Goal: Find specific page/section: Find specific page/section

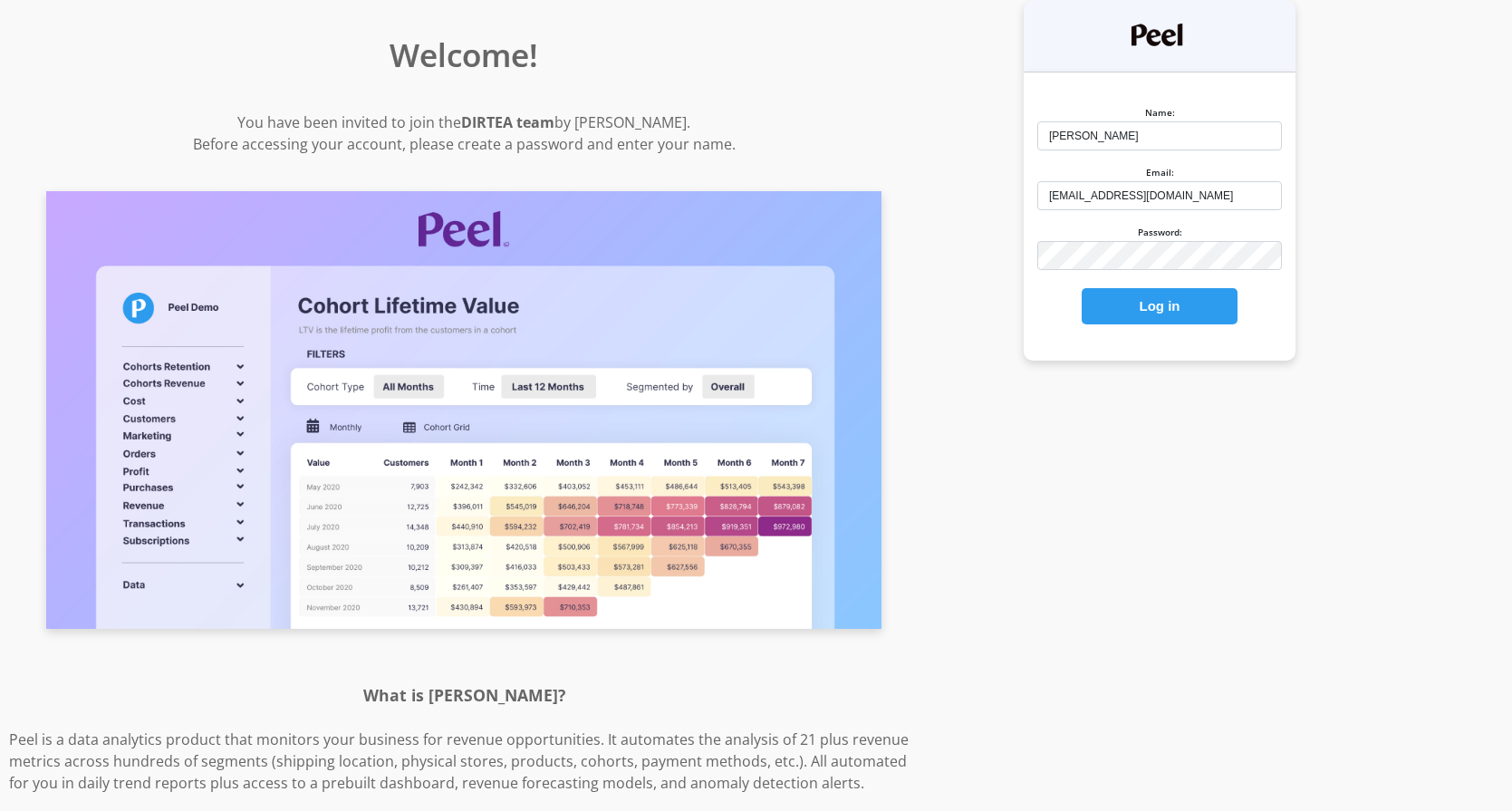
click at [1165, 315] on button "Log in" at bounding box center [1160, 307] width 156 height 36
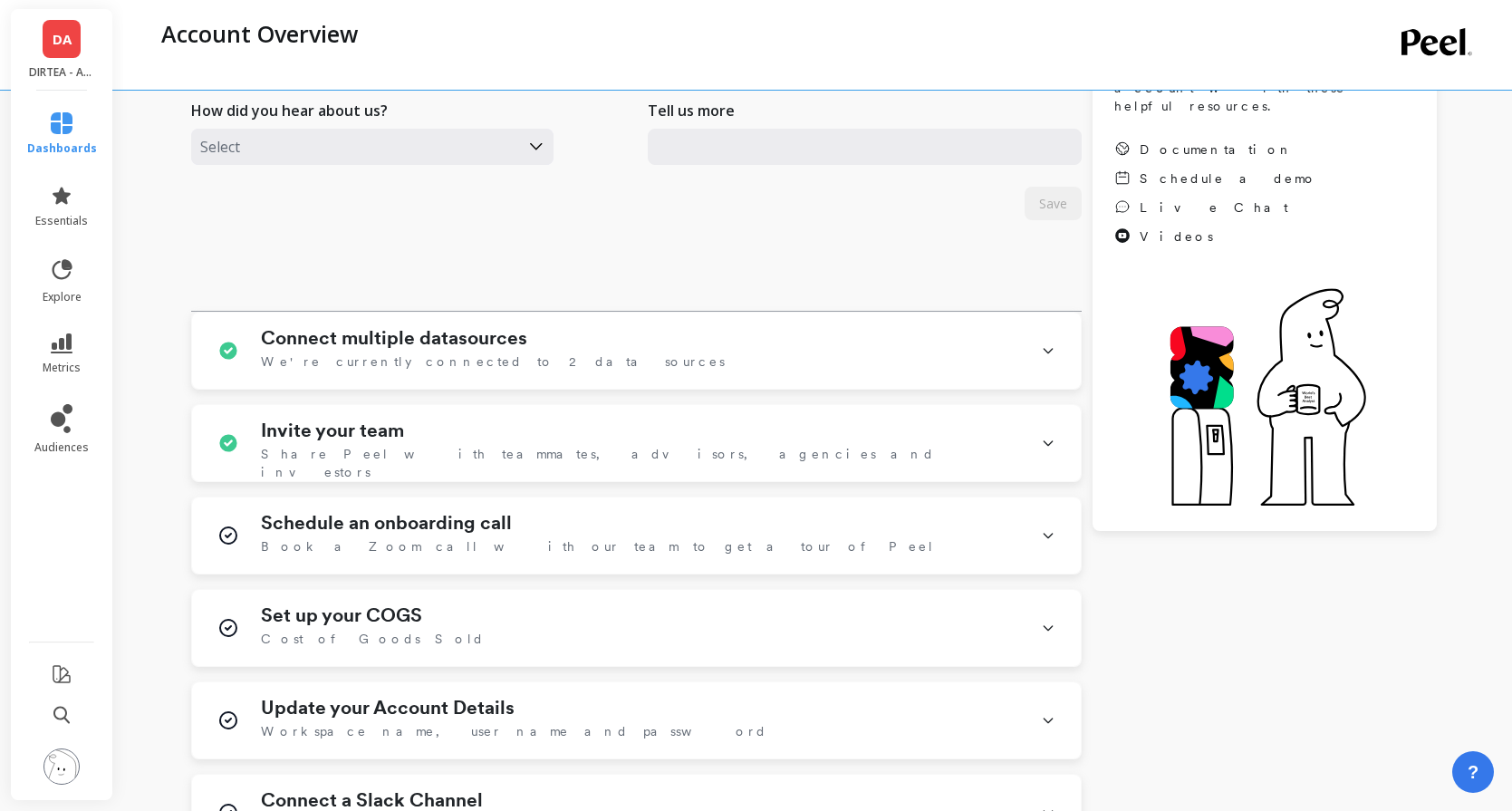
scroll to position [409, 0]
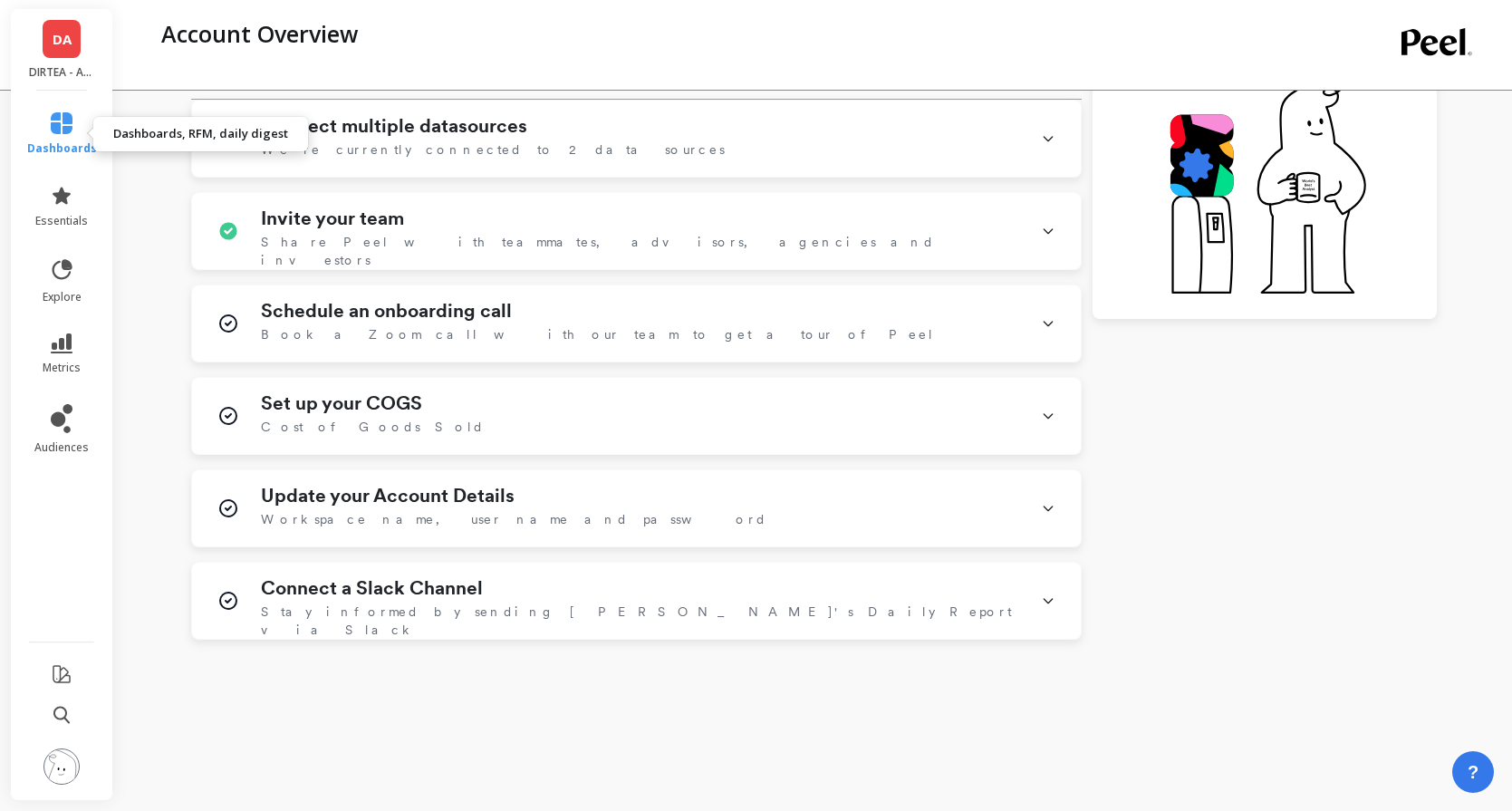
click at [67, 143] on span "dashboards" at bounding box center [62, 148] width 69 height 14
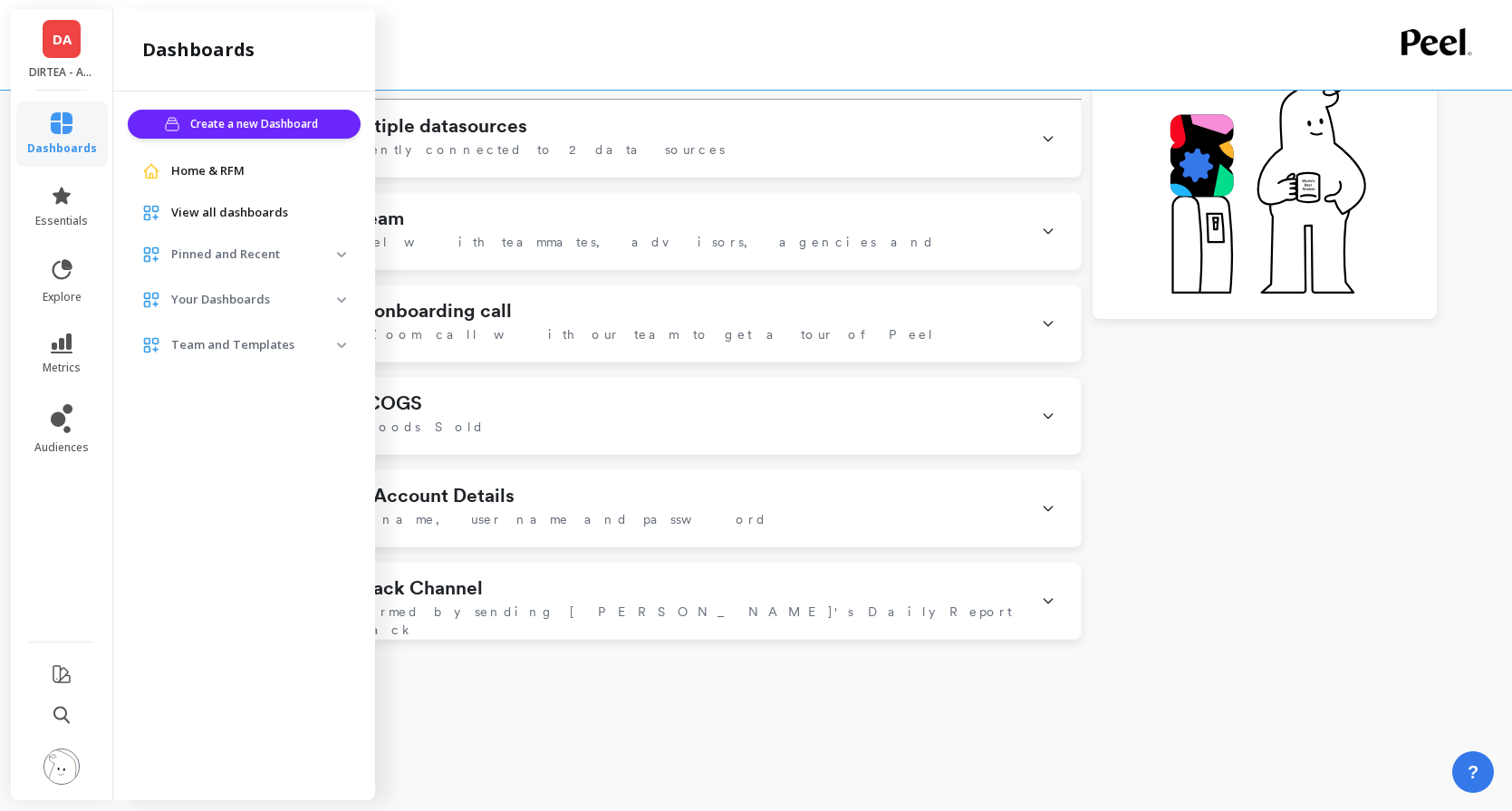
click at [219, 223] on div "View all dashboards" at bounding box center [244, 213] width 233 height 32
click at [220, 216] on span "View all dashboards" at bounding box center [229, 212] width 117 height 18
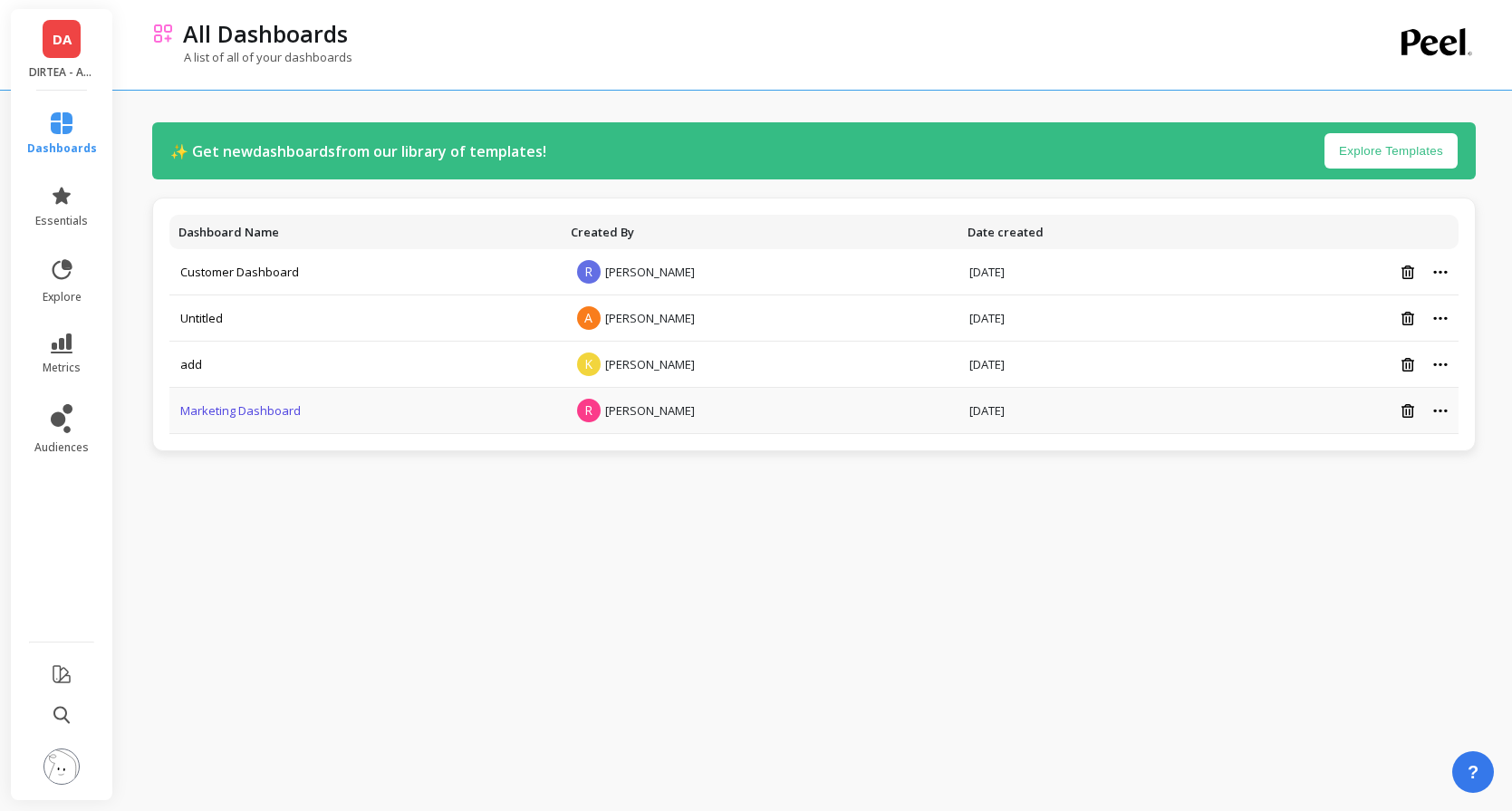
click at [238, 406] on link "Marketing Dashboard" at bounding box center [241, 410] width 121 height 16
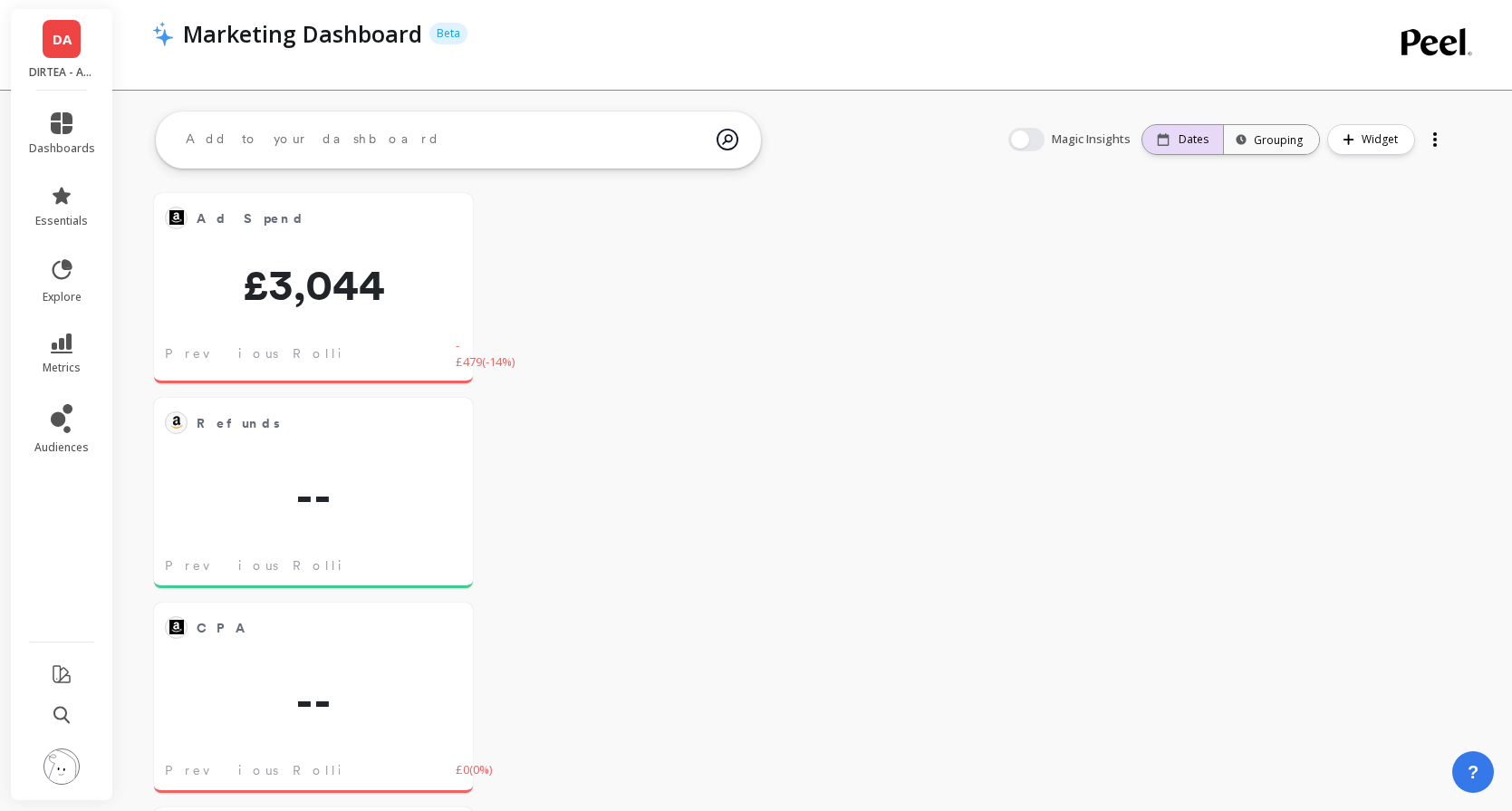
click at [1184, 143] on p "Dates" at bounding box center [1193, 139] width 29 height 14
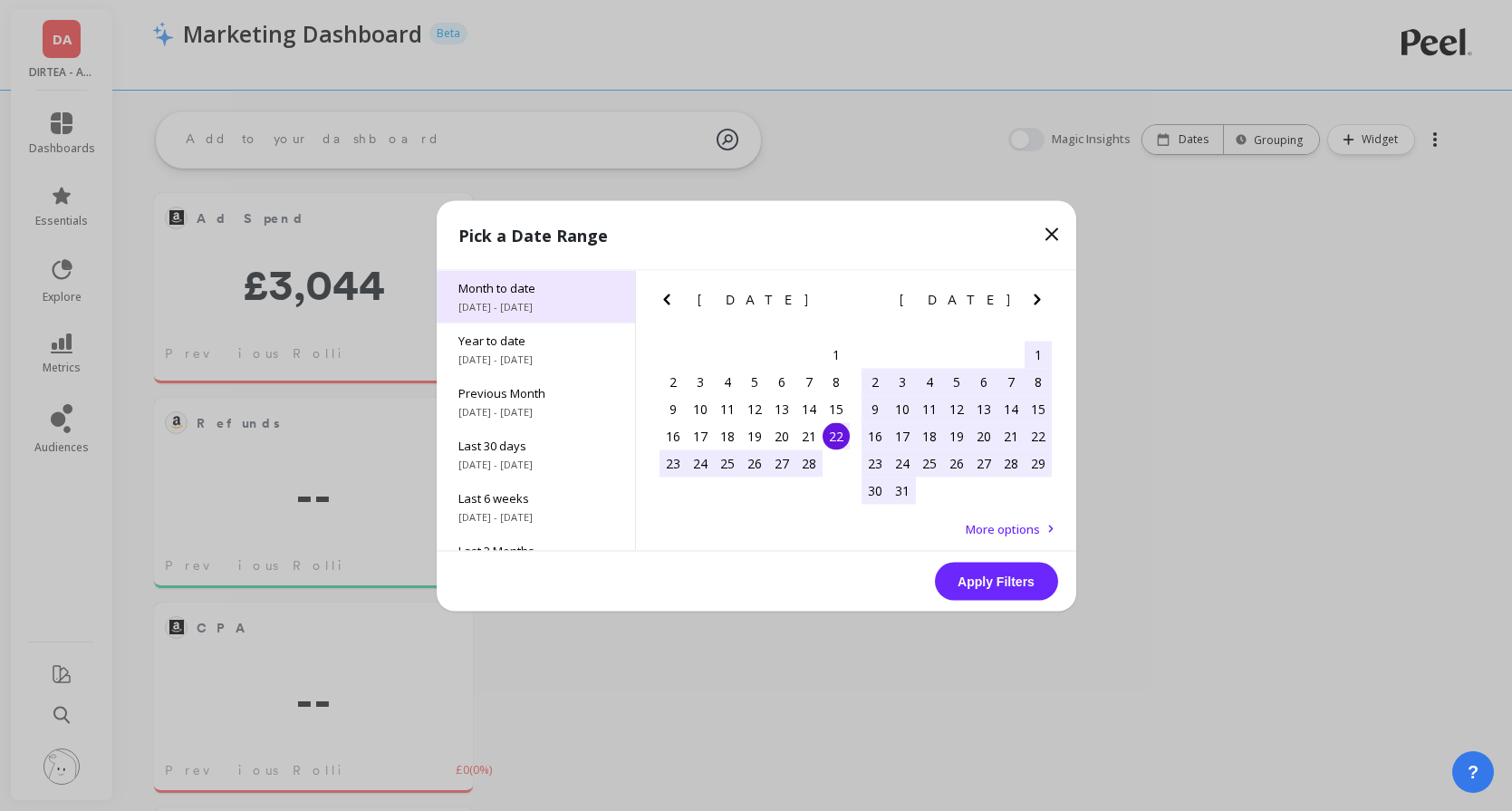
click at [549, 291] on span "Month to date" at bounding box center [536, 287] width 155 height 16
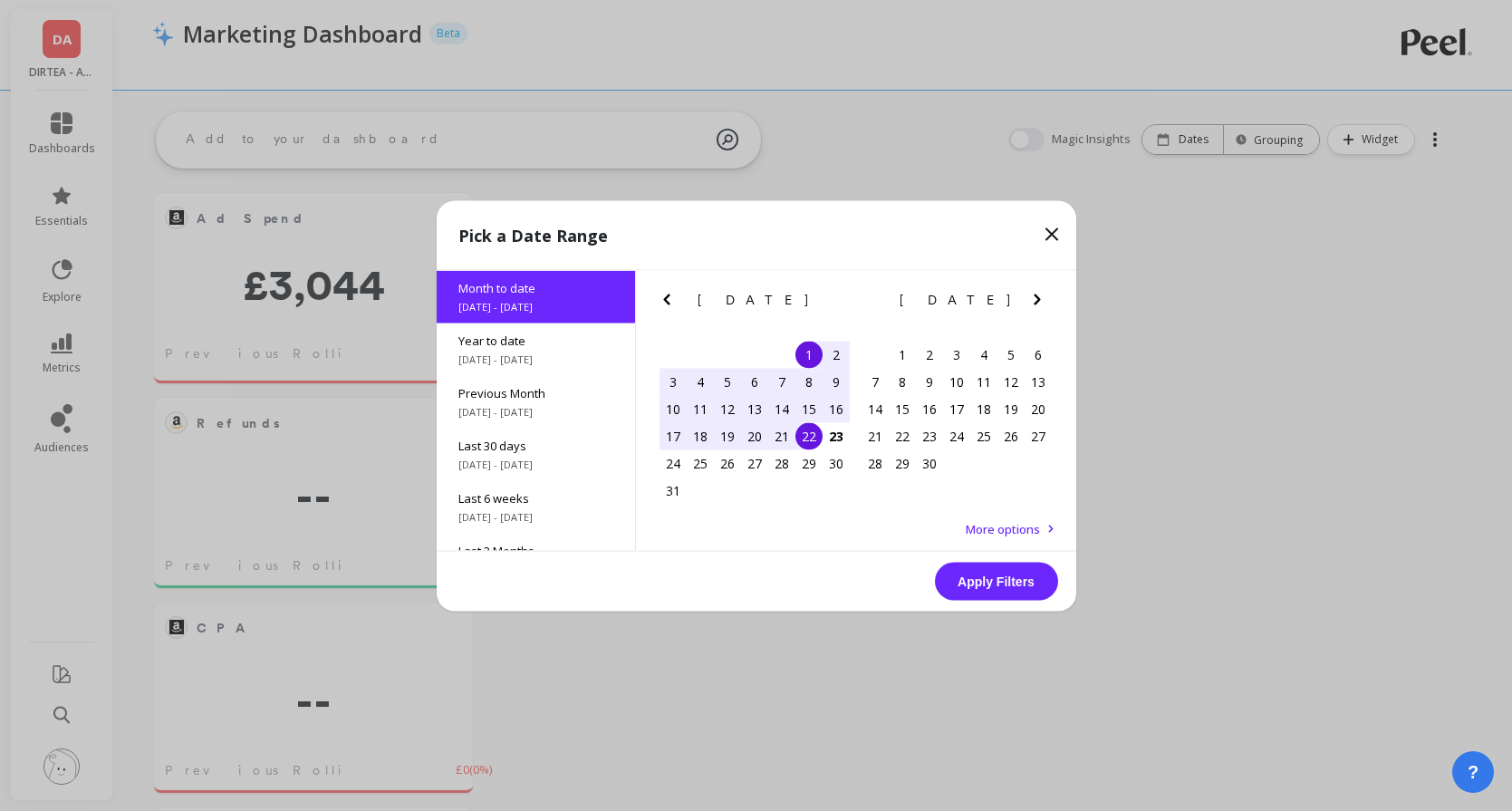
click at [992, 564] on button "Apply Filters" at bounding box center [997, 581] width 124 height 38
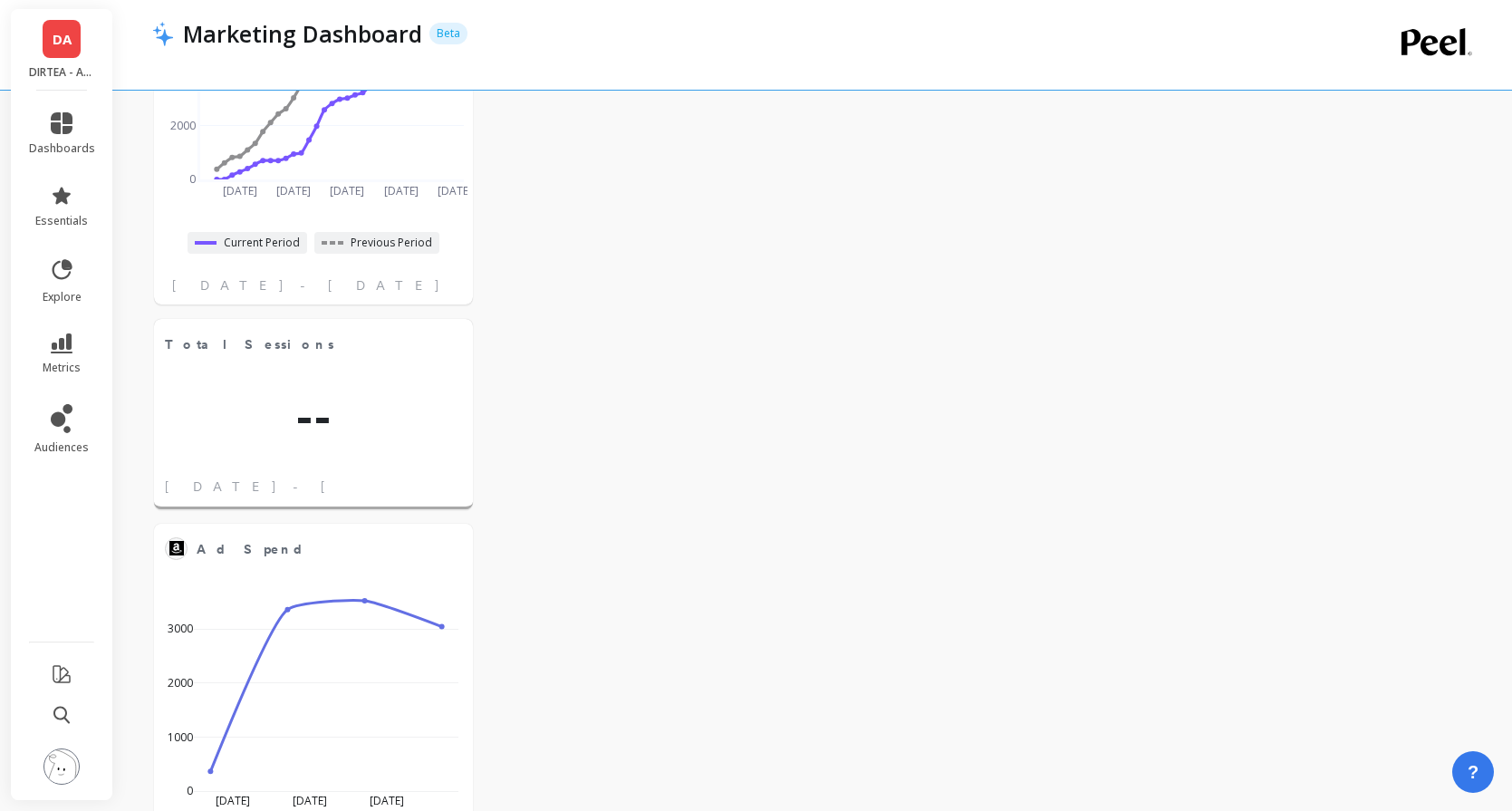
scroll to position [2470, 0]
